Goal: Navigation & Orientation: Find specific page/section

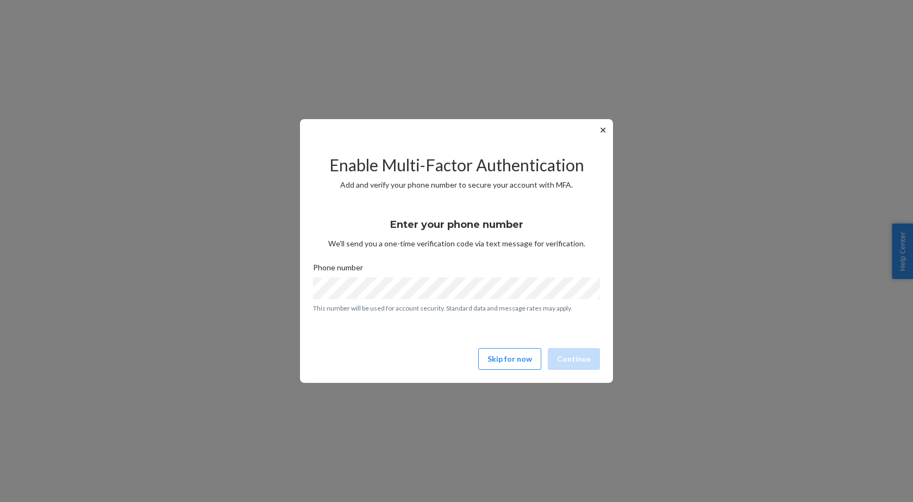
click at [606, 132] on button "✕" at bounding box center [602, 129] width 11 height 13
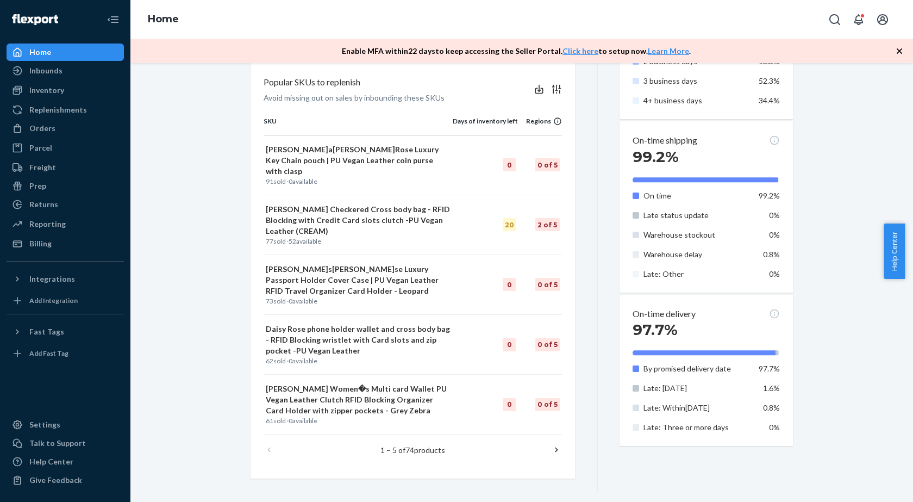
scroll to position [525, 0]
click at [44, 139] on link "Parcel" at bounding box center [65, 147] width 117 height 17
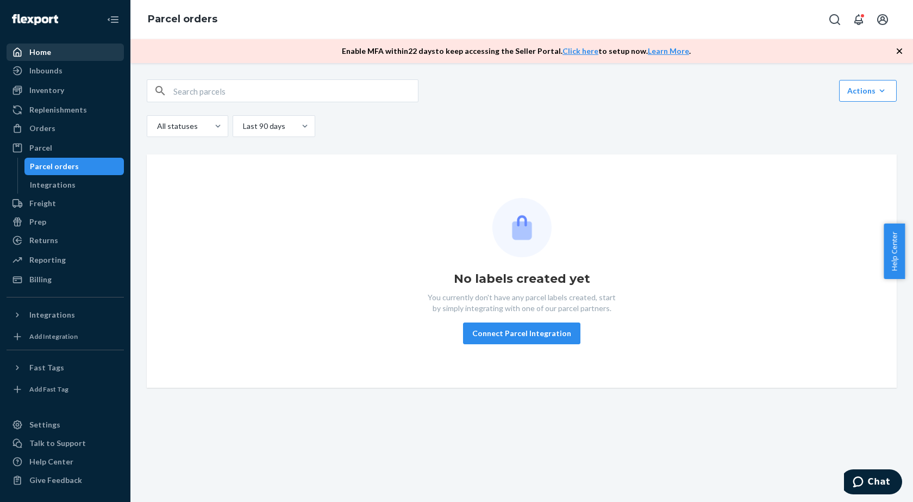
click at [64, 53] on div "Home" at bounding box center [65, 52] width 115 height 15
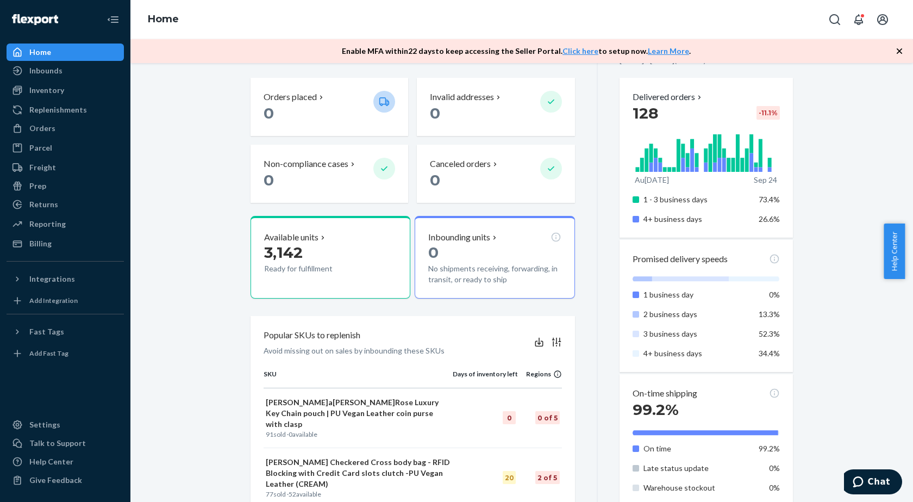
scroll to position [489, 0]
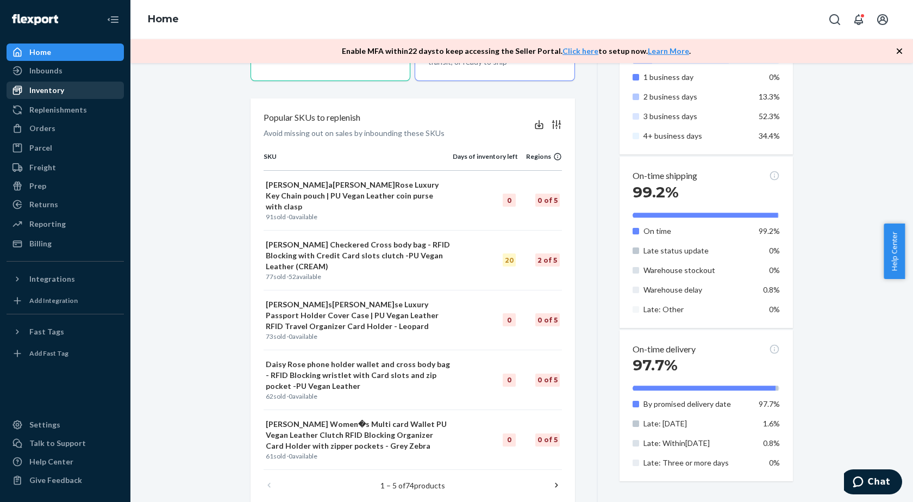
click at [49, 85] on div "Inventory" at bounding box center [46, 90] width 35 height 11
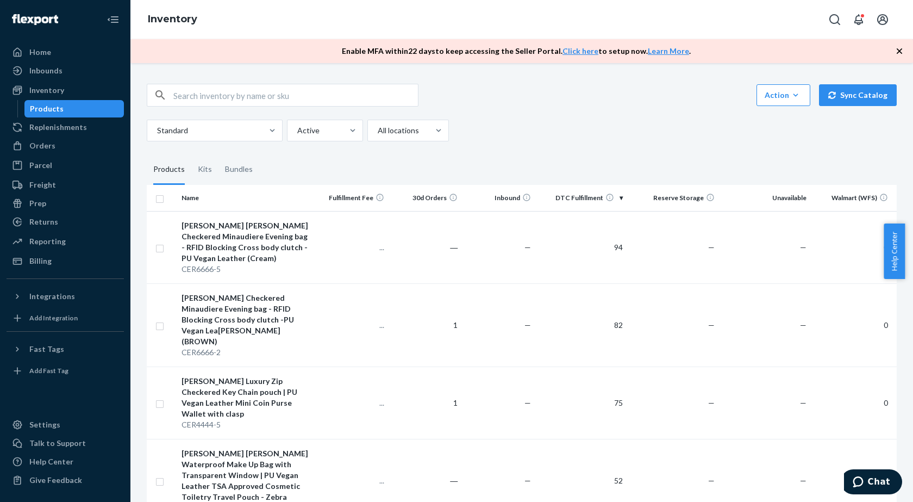
click at [50, 498] on div "Home Inbounds Shipping Plans Problems Inventory Products Replenishments Orders …" at bounding box center [65, 251] width 130 height 502
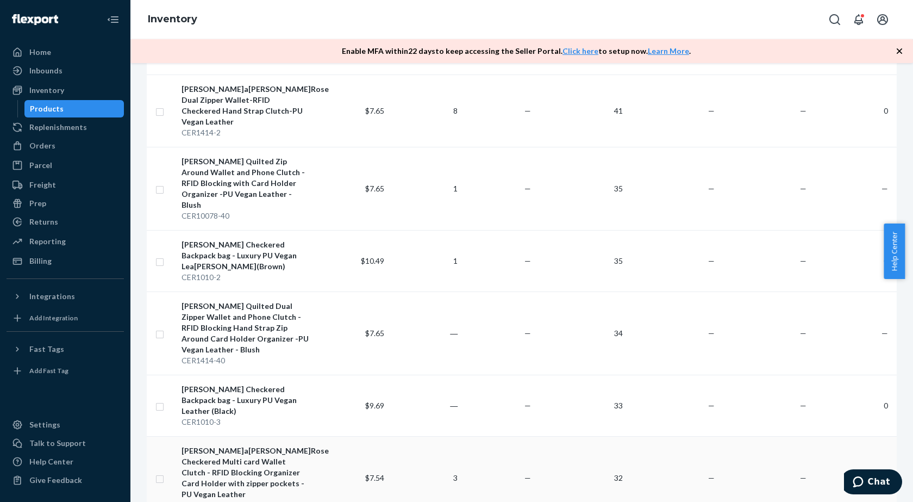
scroll to position [706, 0]
